Goal: Find specific page/section: Find specific page/section

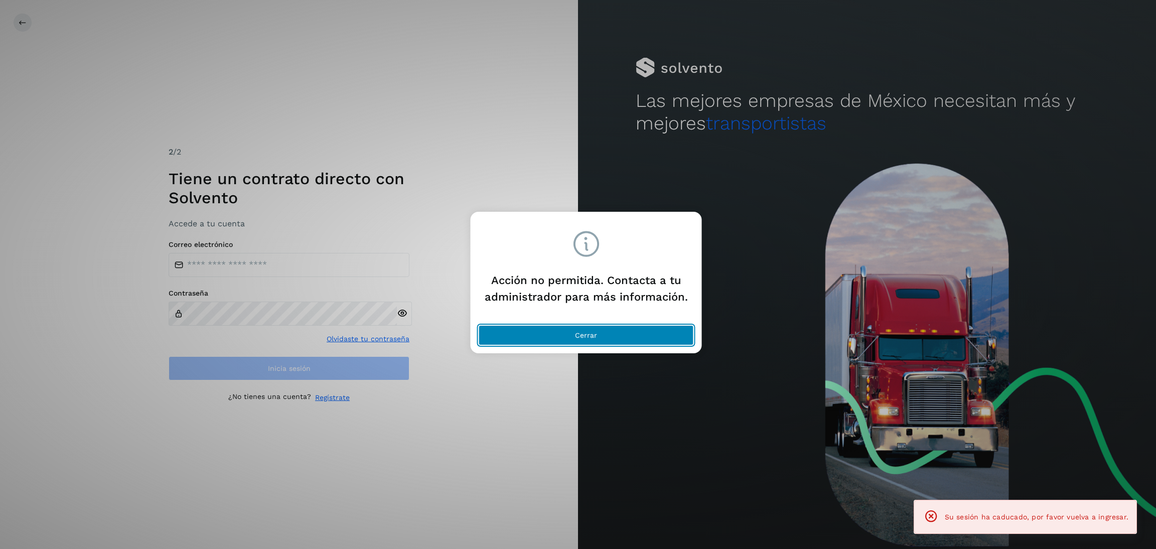
click at [604, 329] on button "Cerrar" at bounding box center [586, 335] width 215 height 20
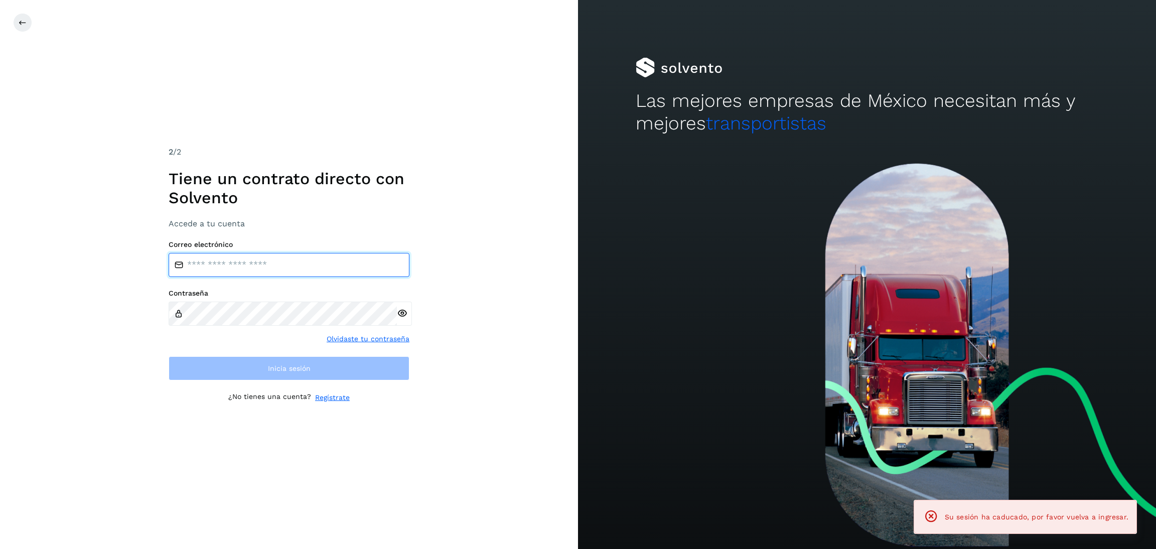
type input "**********"
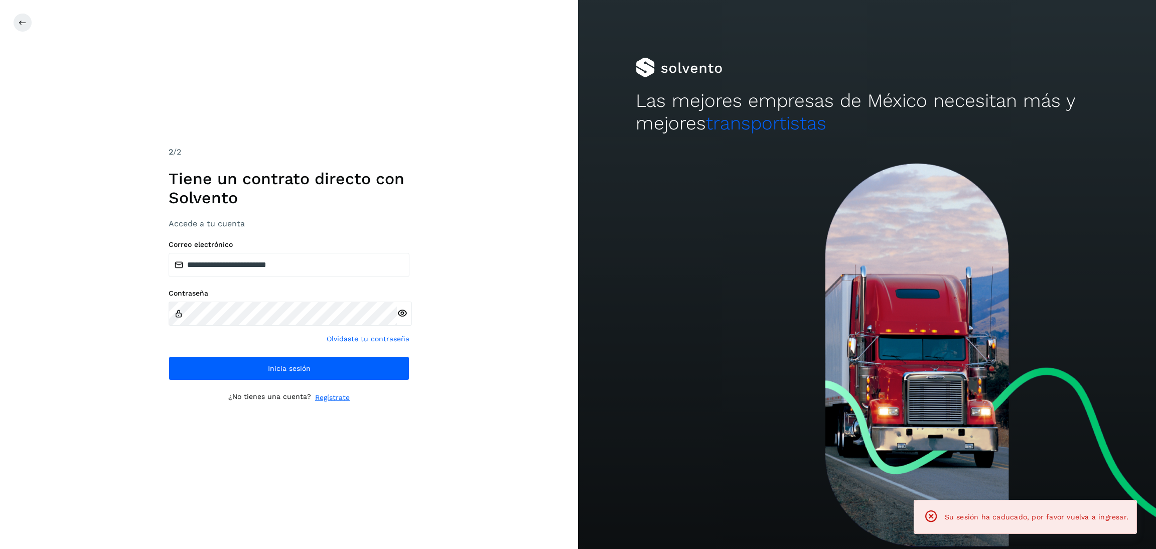
click at [319, 386] on div "**********" at bounding box center [289, 274] width 241 height 257
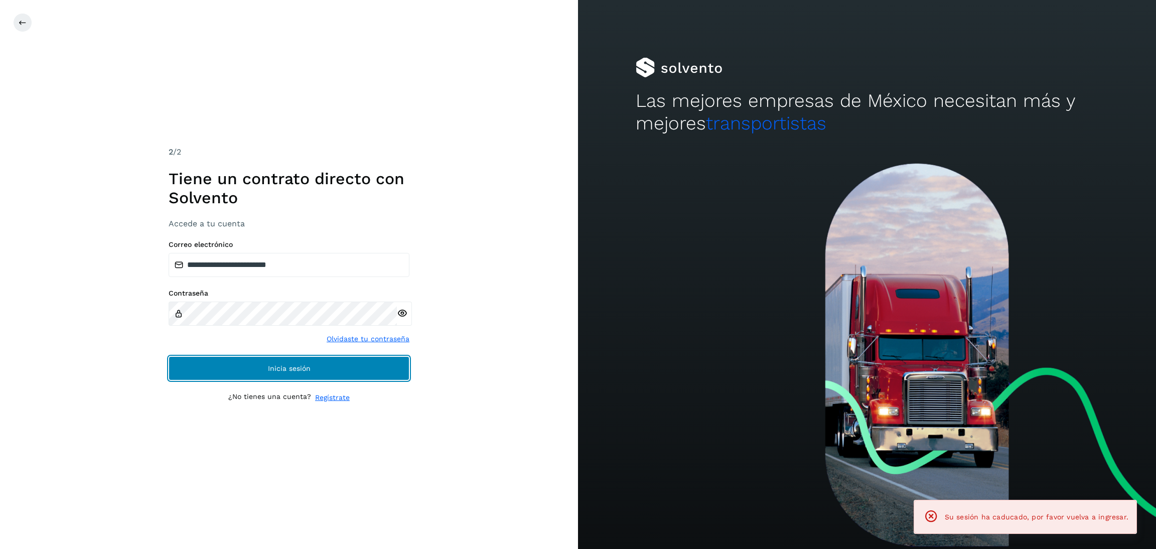
click at [315, 371] on button "Inicia sesión" at bounding box center [289, 368] width 241 height 24
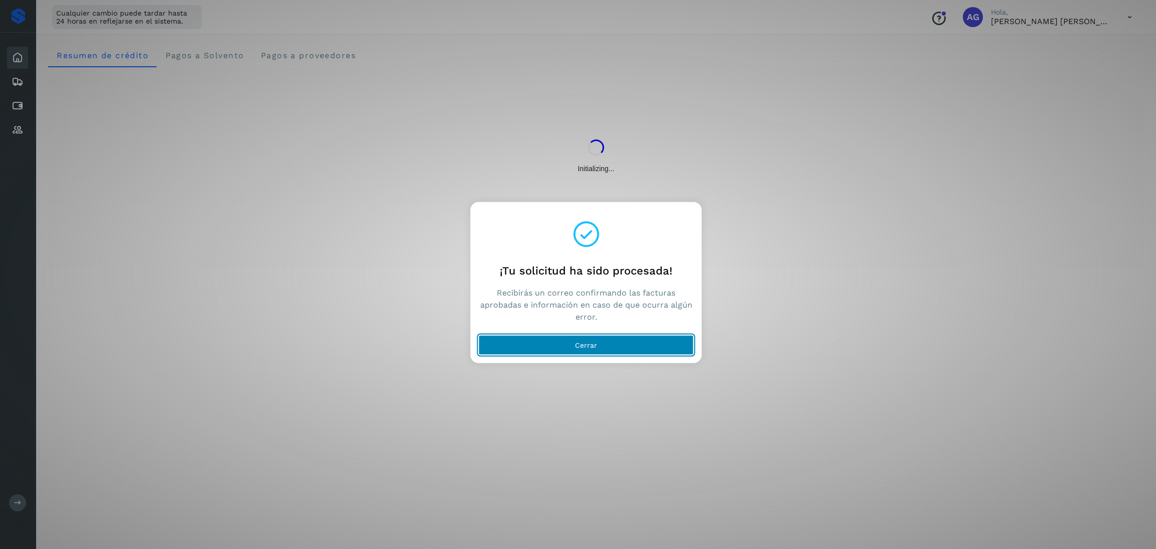
click at [599, 351] on button "Cerrar" at bounding box center [586, 345] width 215 height 20
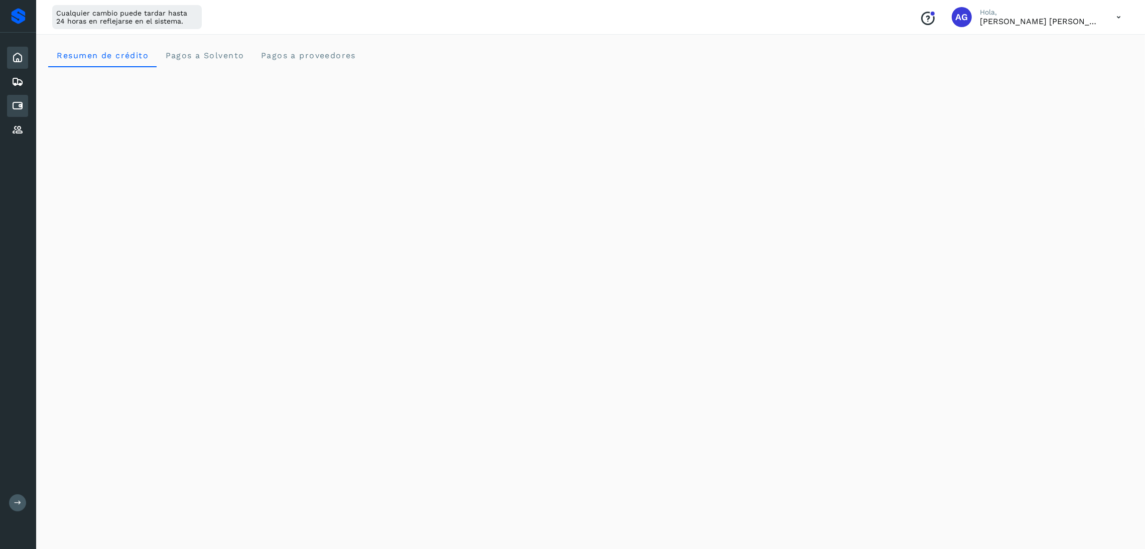
click at [20, 101] on icon at bounding box center [18, 106] width 12 height 12
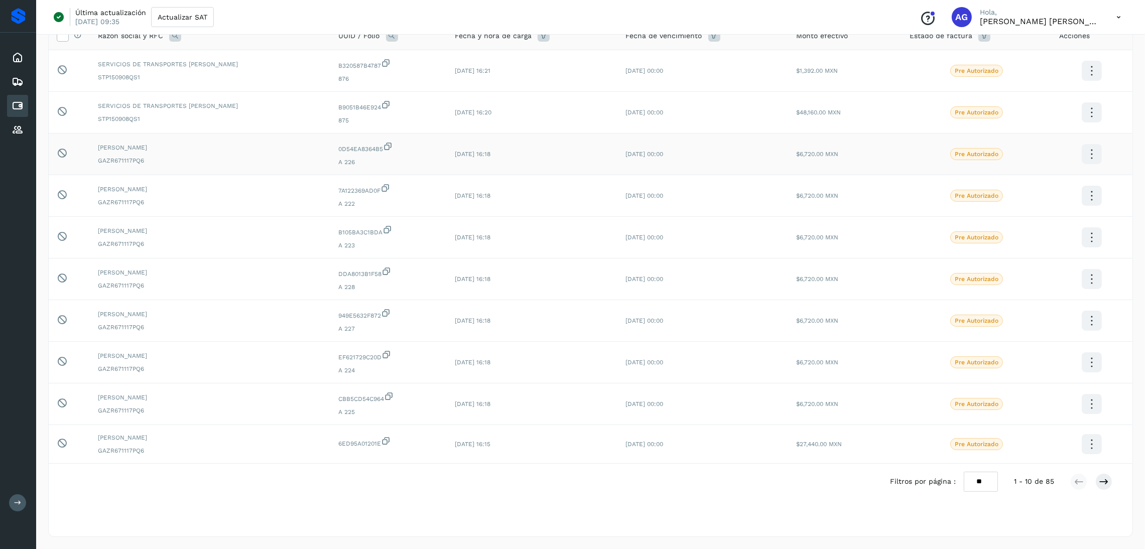
scroll to position [16, 0]
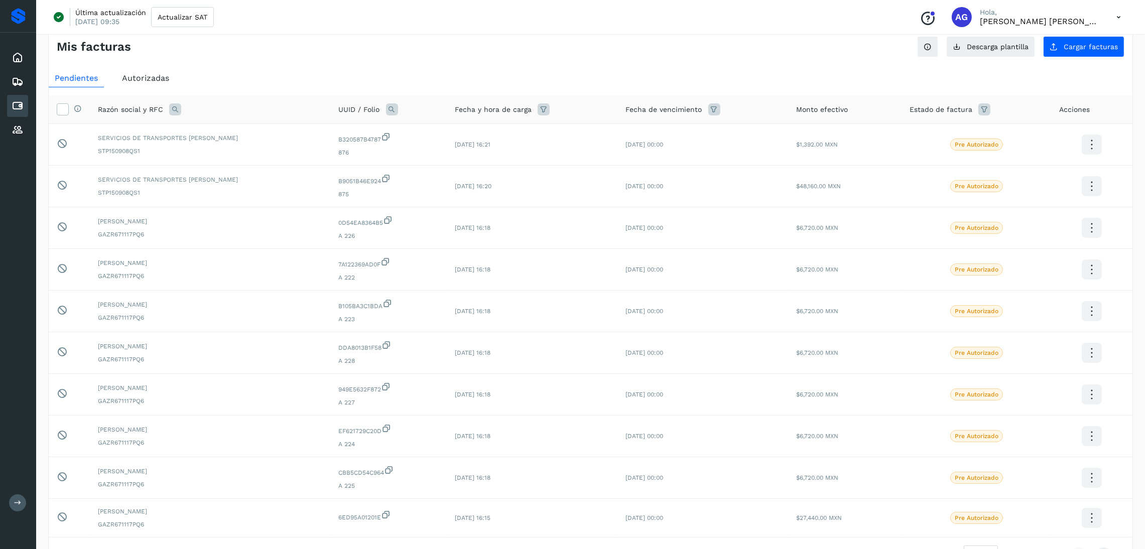
click at [159, 81] on span "Autorizadas" at bounding box center [145, 78] width 47 height 10
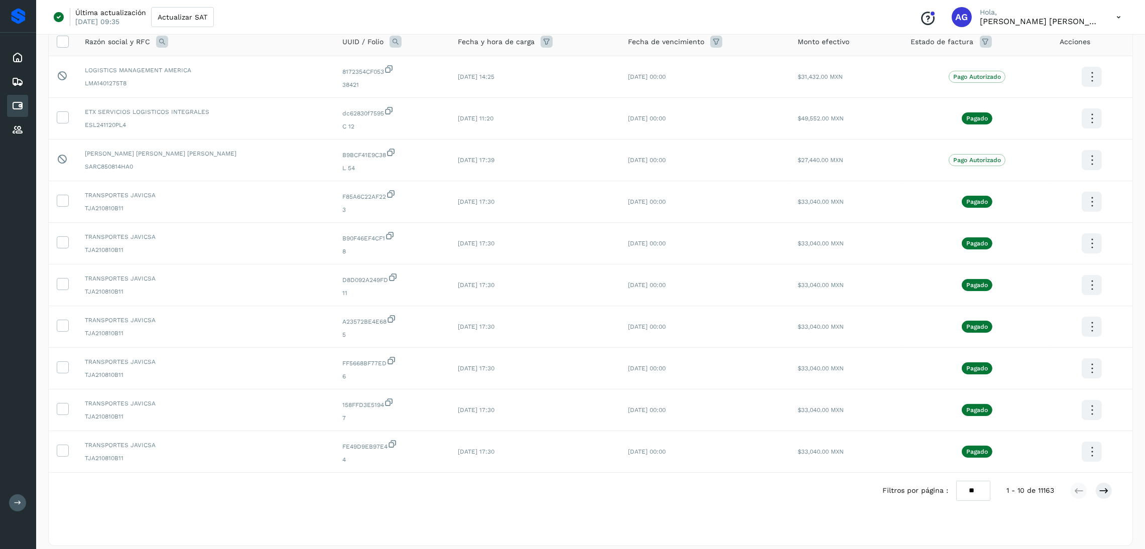
scroll to position [94, 0]
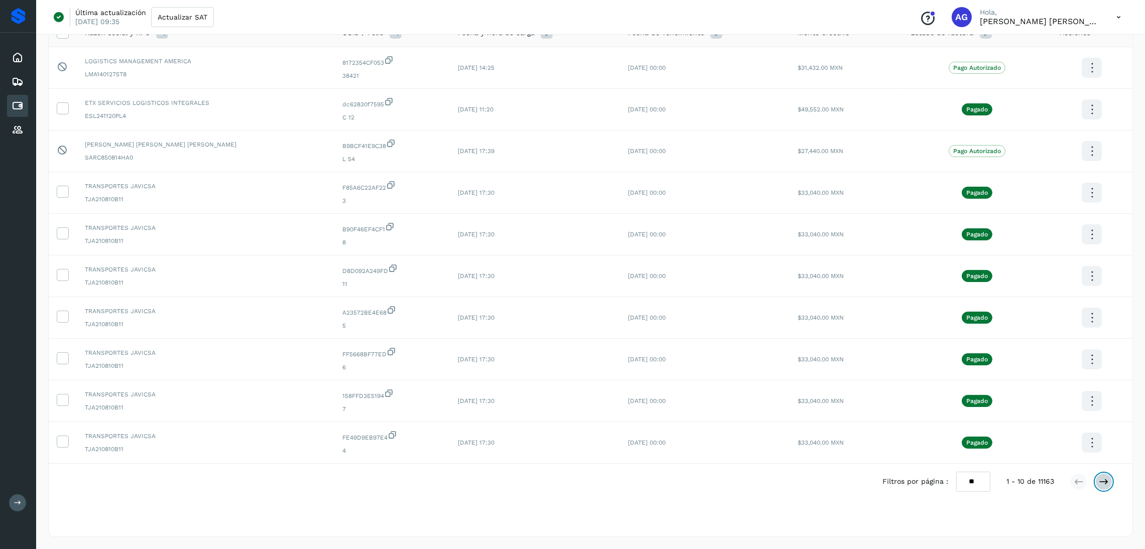
click at [1109, 483] on button at bounding box center [1103, 481] width 17 height 17
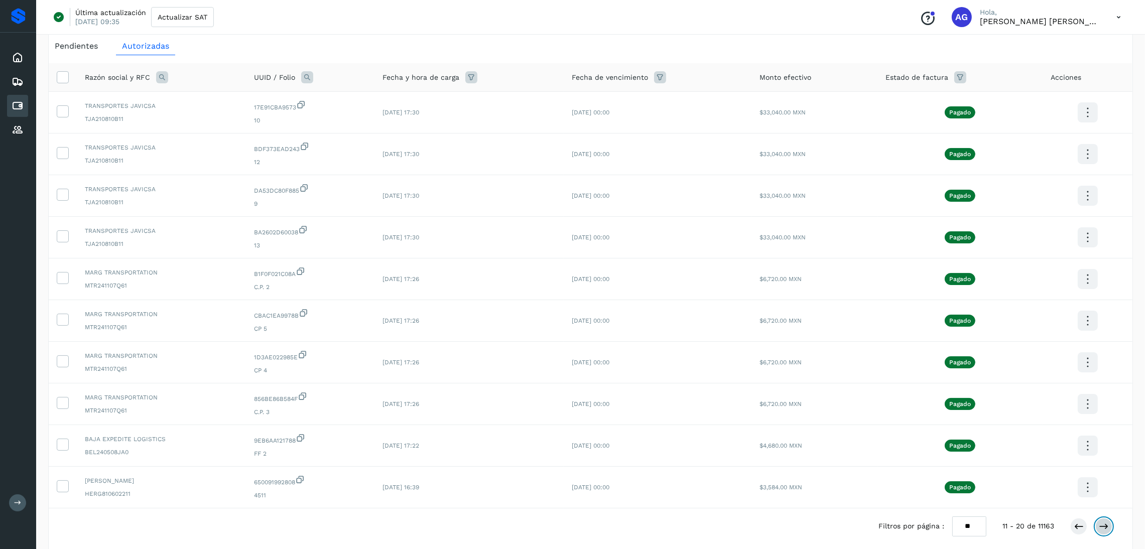
scroll to position [75, 0]
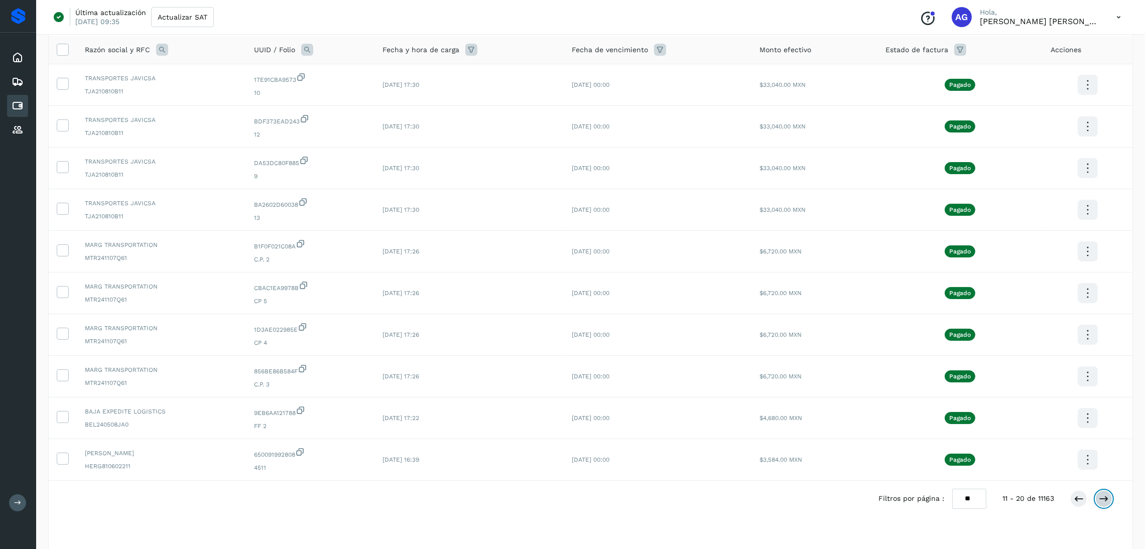
click at [1110, 495] on button at bounding box center [1103, 498] width 17 height 17
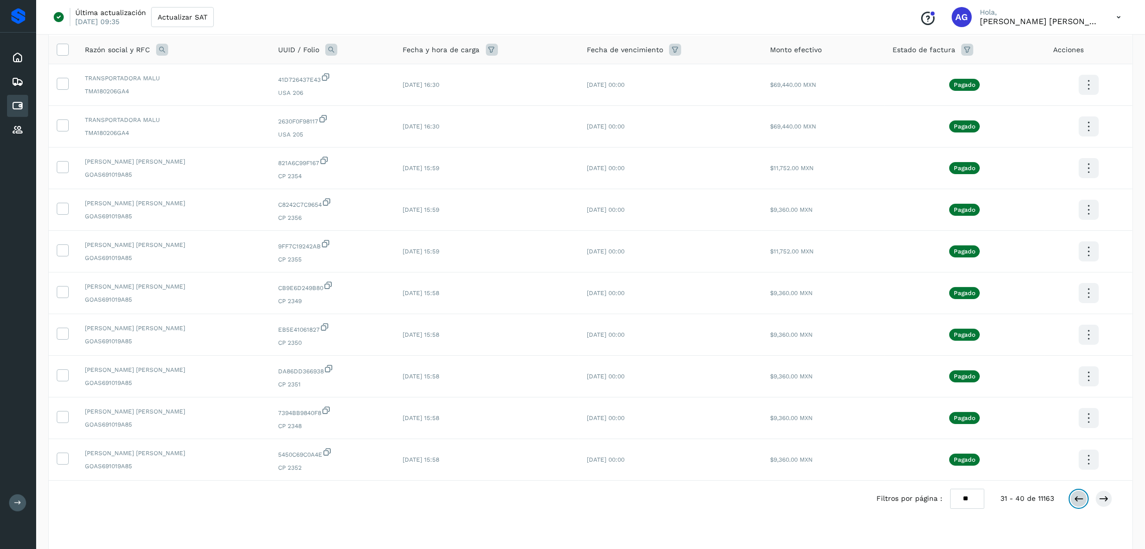
click at [1075, 499] on icon at bounding box center [1079, 499] width 10 height 10
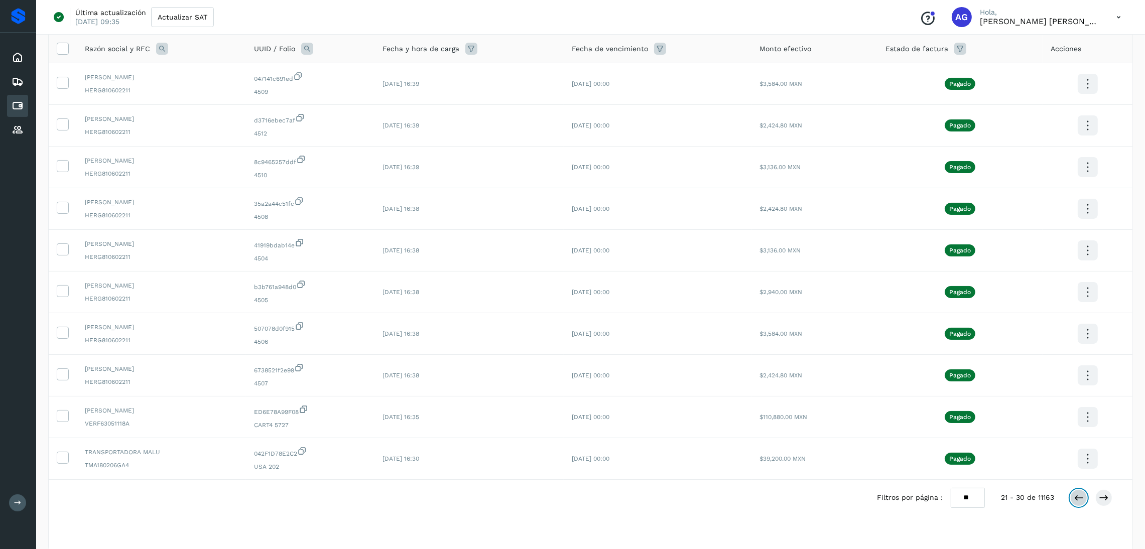
scroll to position [94, 0]
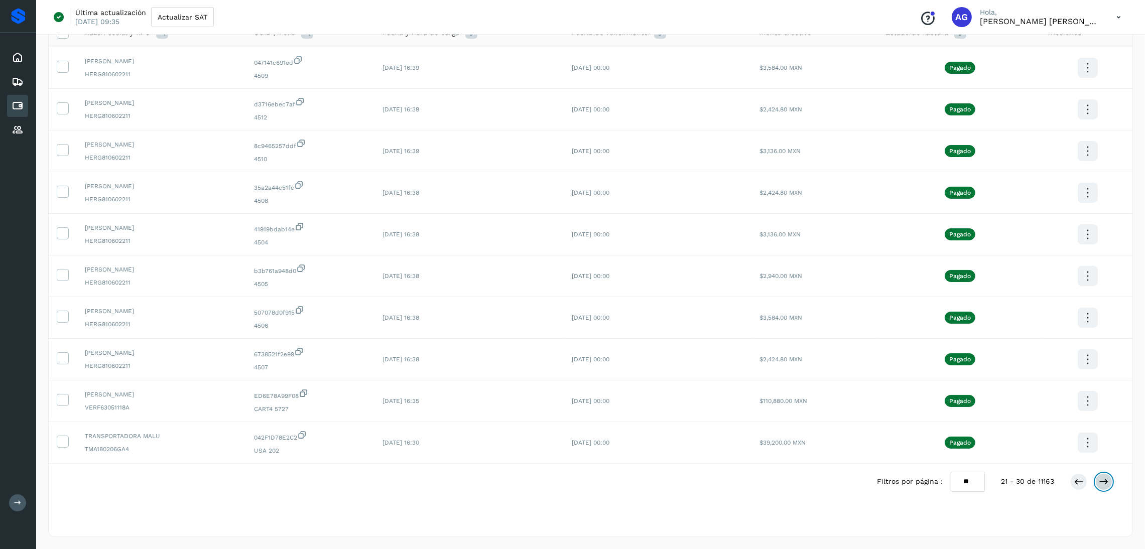
click at [1100, 484] on icon at bounding box center [1104, 482] width 10 height 10
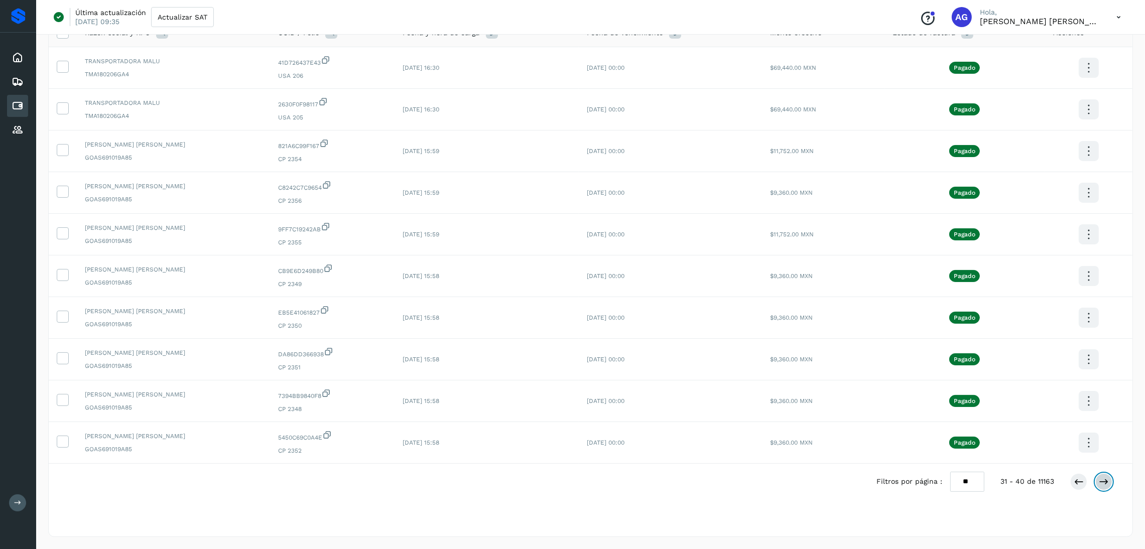
click at [1100, 484] on icon at bounding box center [1104, 482] width 10 height 10
